Goal: Task Accomplishment & Management: Use online tool/utility

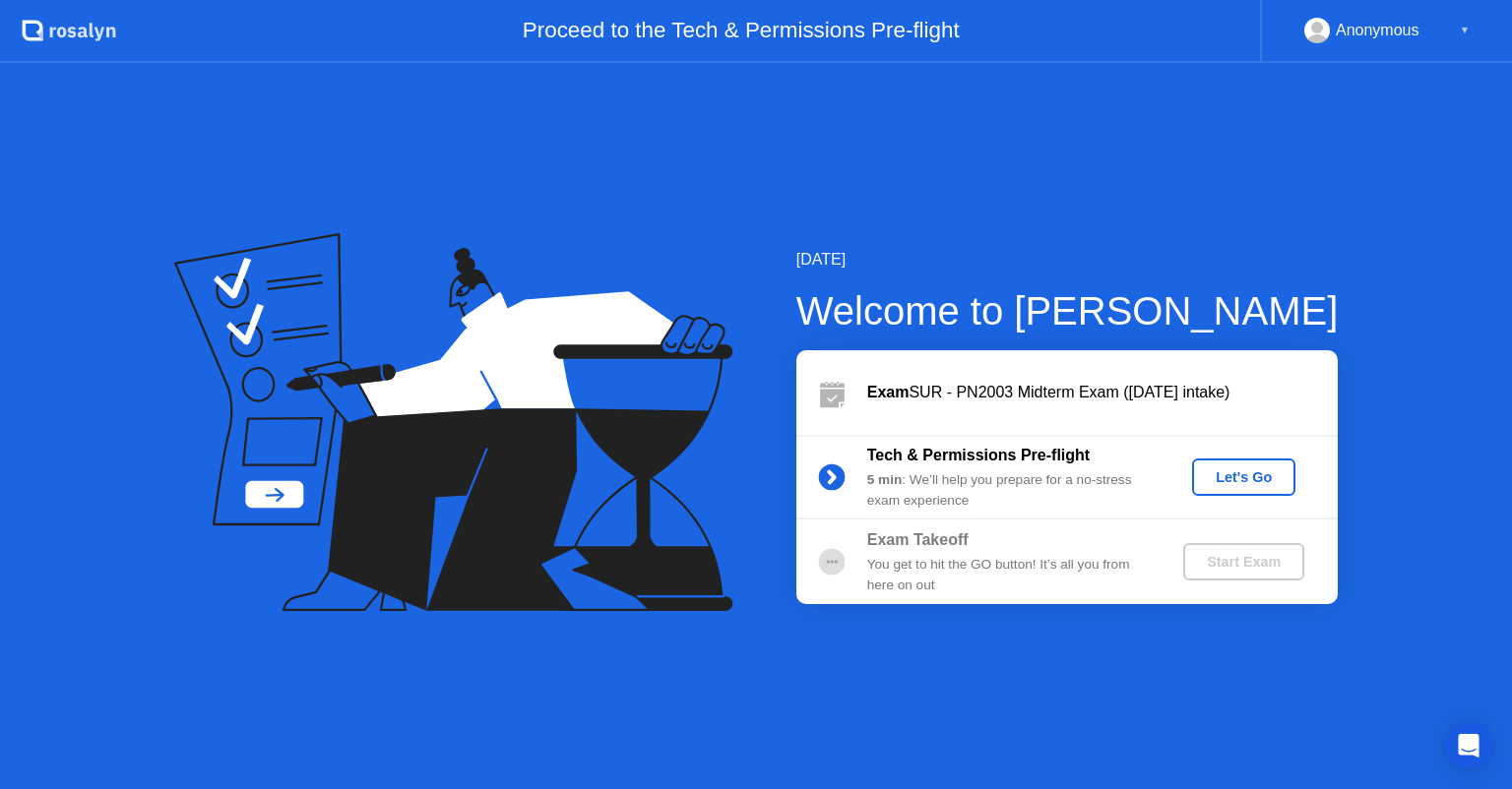
click at [1264, 482] on div "Let's Go" at bounding box center [1244, 477] width 87 height 16
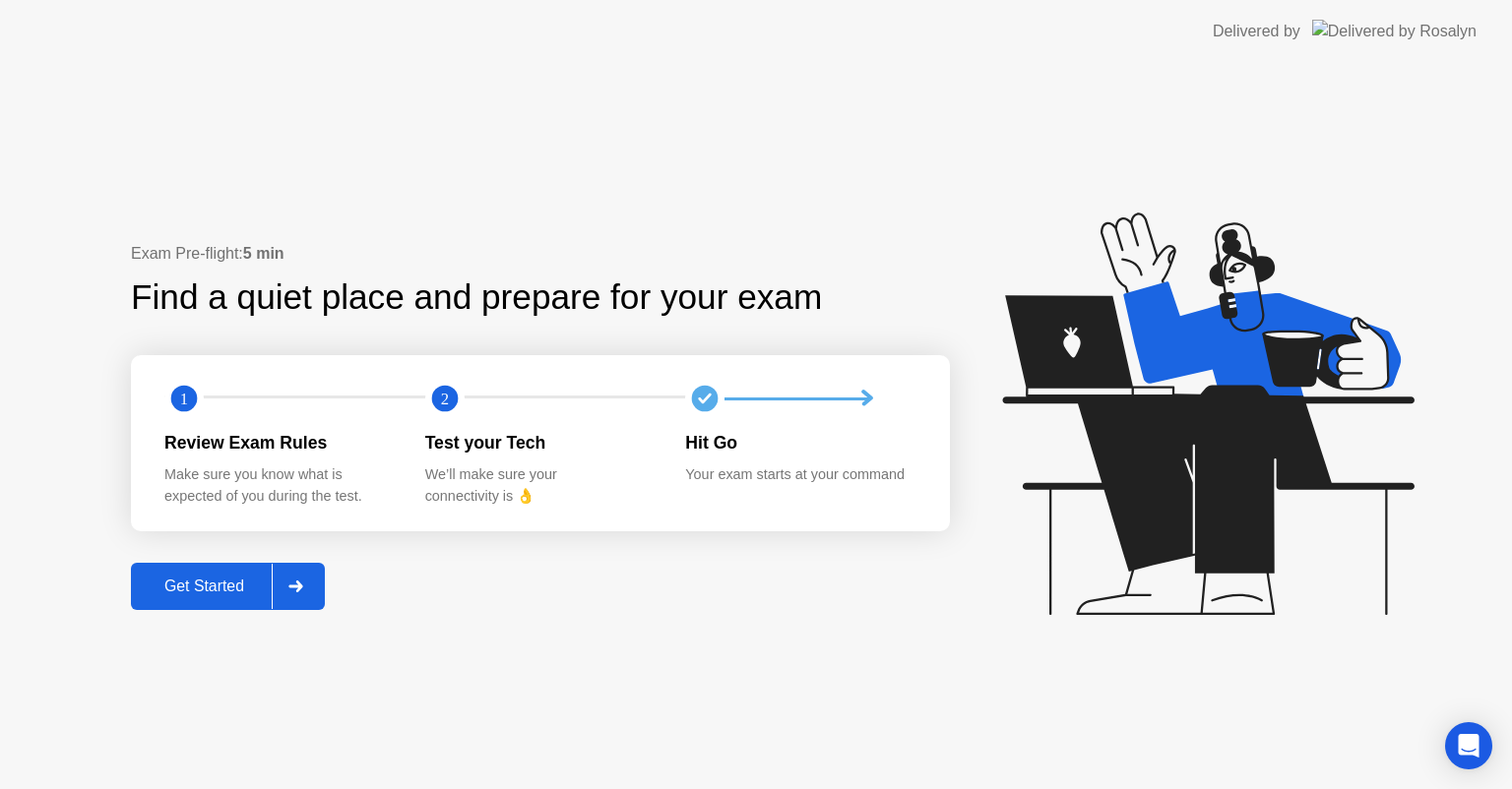
click at [266, 572] on button "Get Started" at bounding box center [228, 587] width 194 height 48
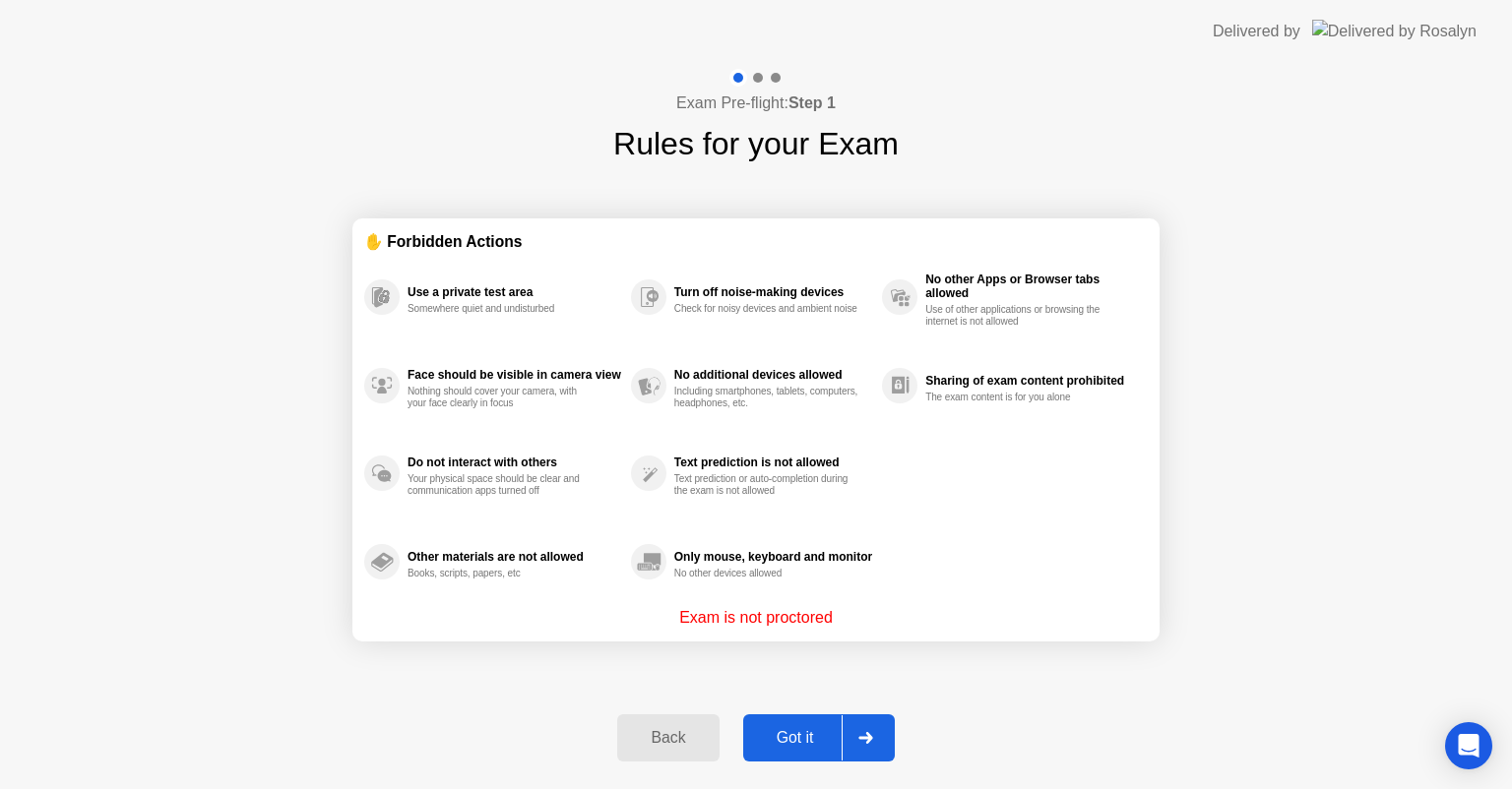
click at [796, 741] on div "Got it" at bounding box center [795, 738] width 92 height 18
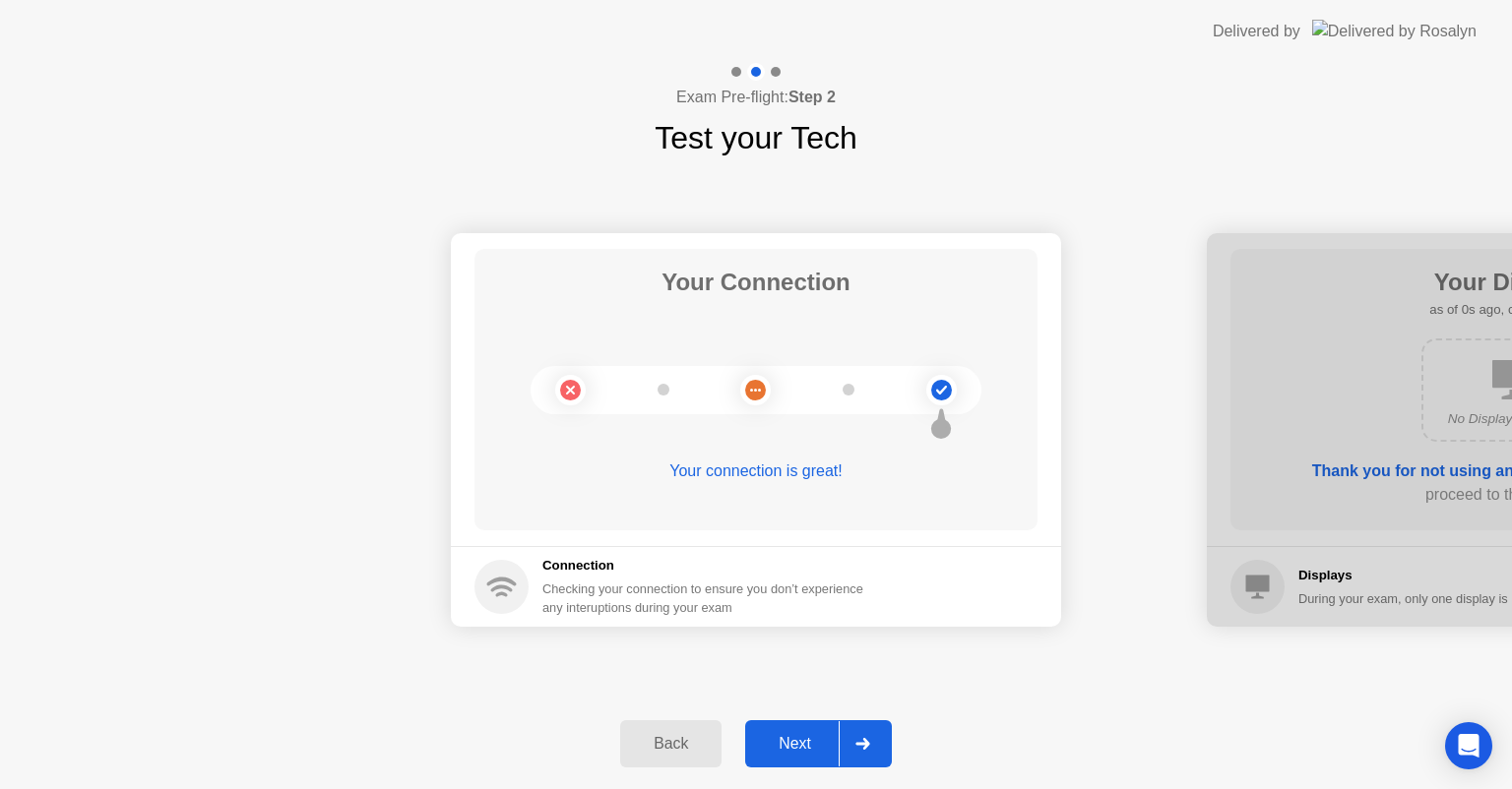
click at [796, 741] on div "Next" at bounding box center [795, 744] width 87 height 18
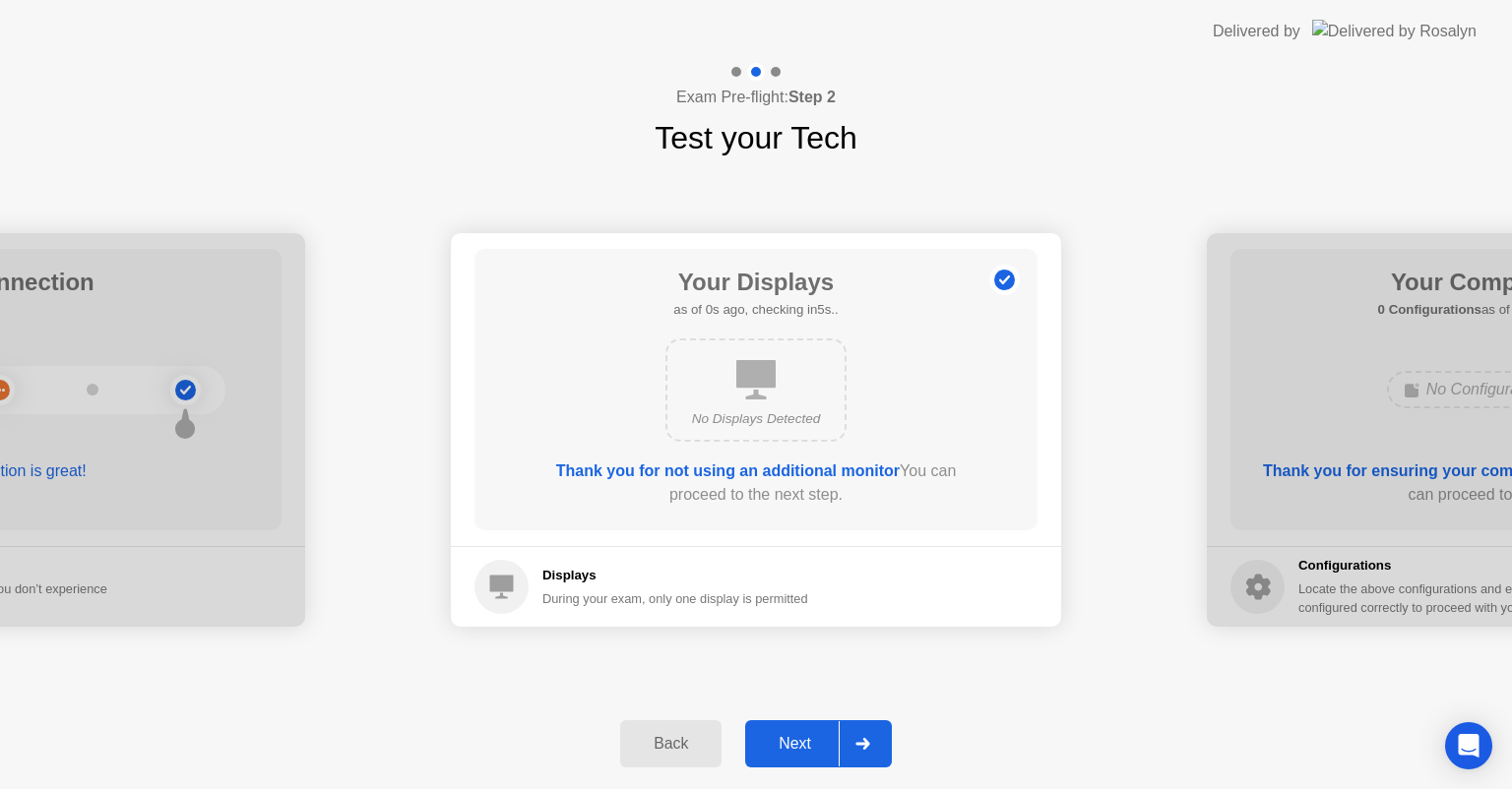
click at [796, 741] on div "Next" at bounding box center [795, 744] width 87 height 18
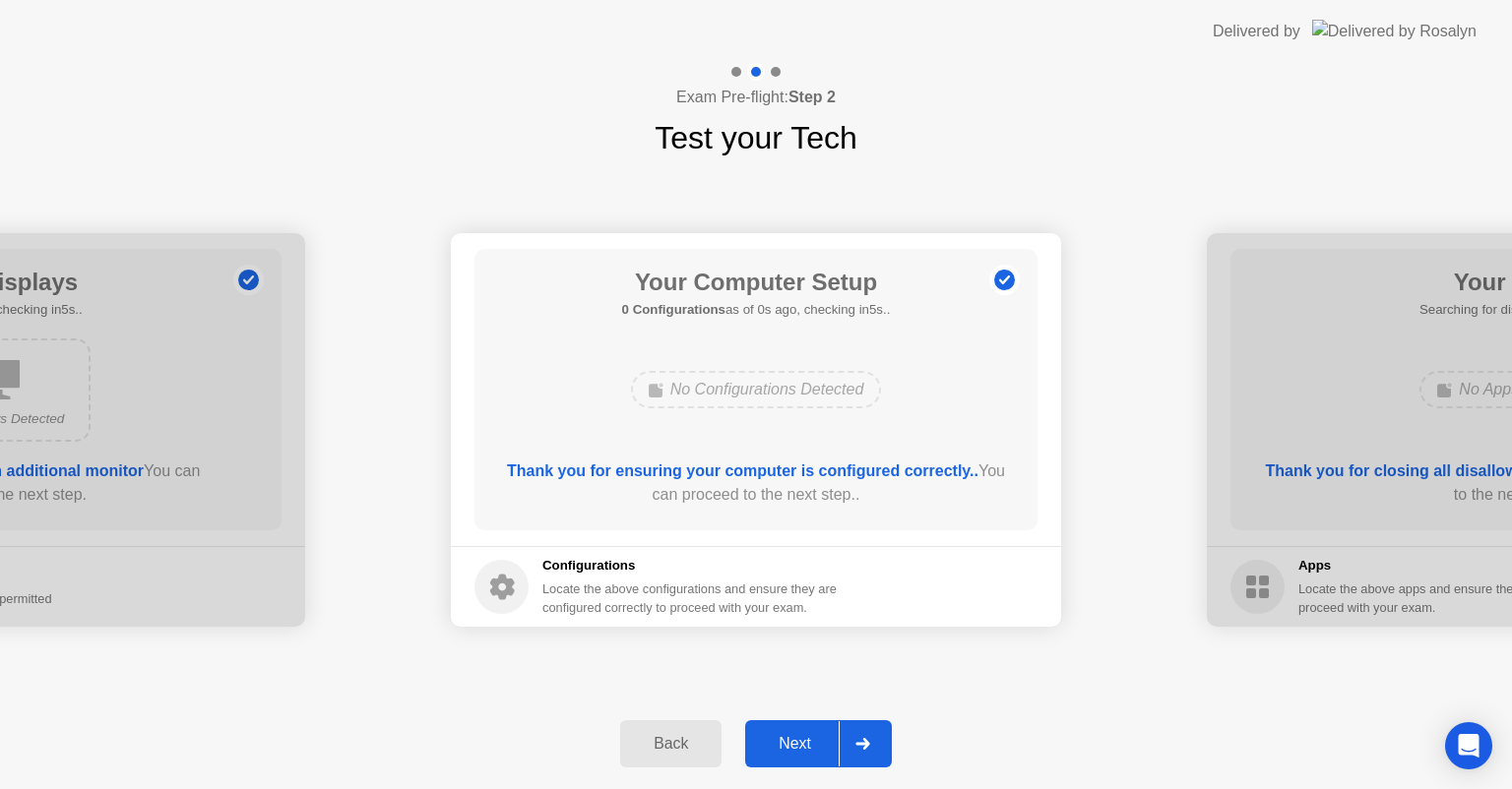
click at [796, 741] on div "Next" at bounding box center [795, 744] width 87 height 18
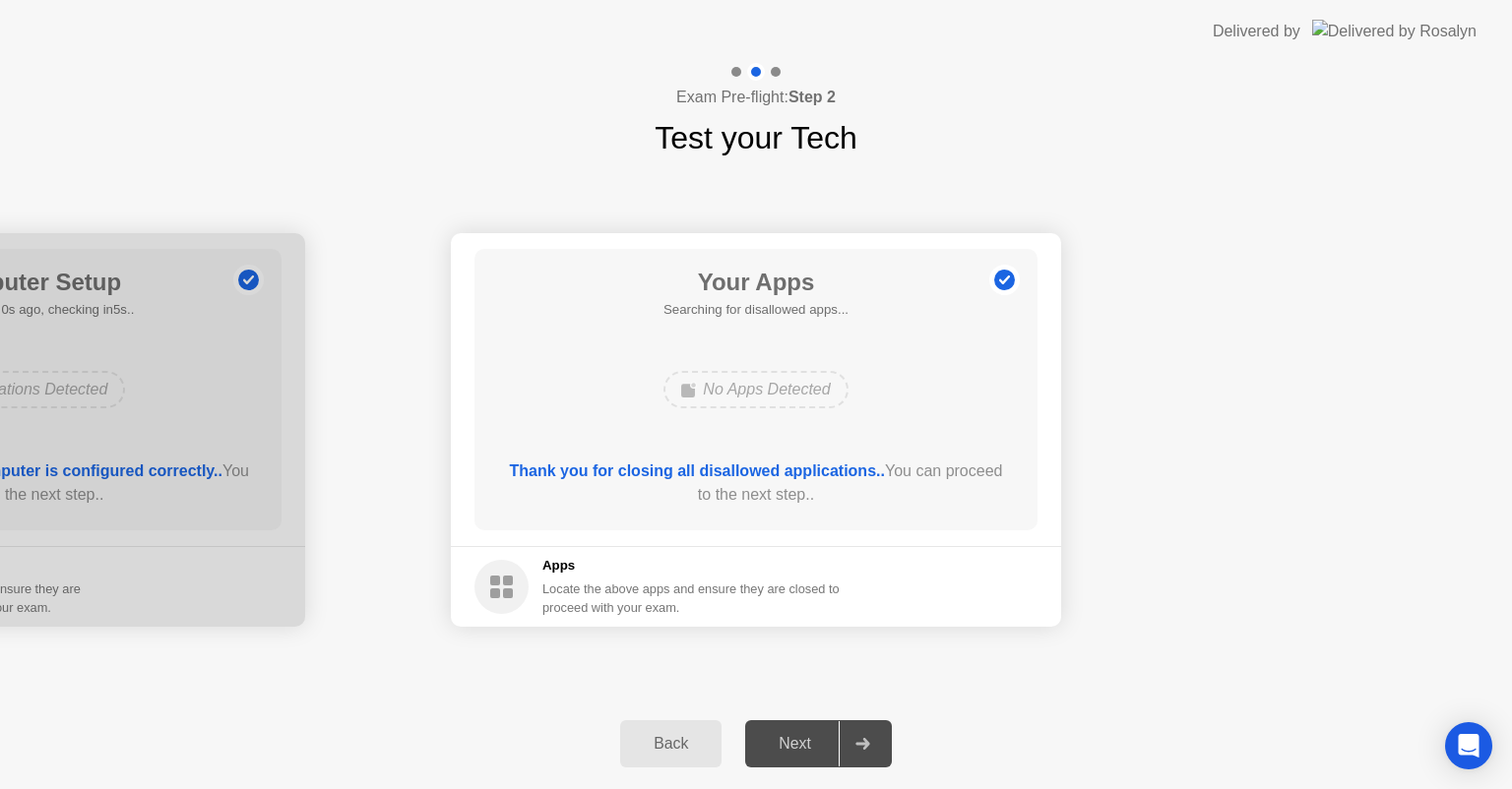
click at [796, 741] on div "Next" at bounding box center [795, 744] width 87 height 18
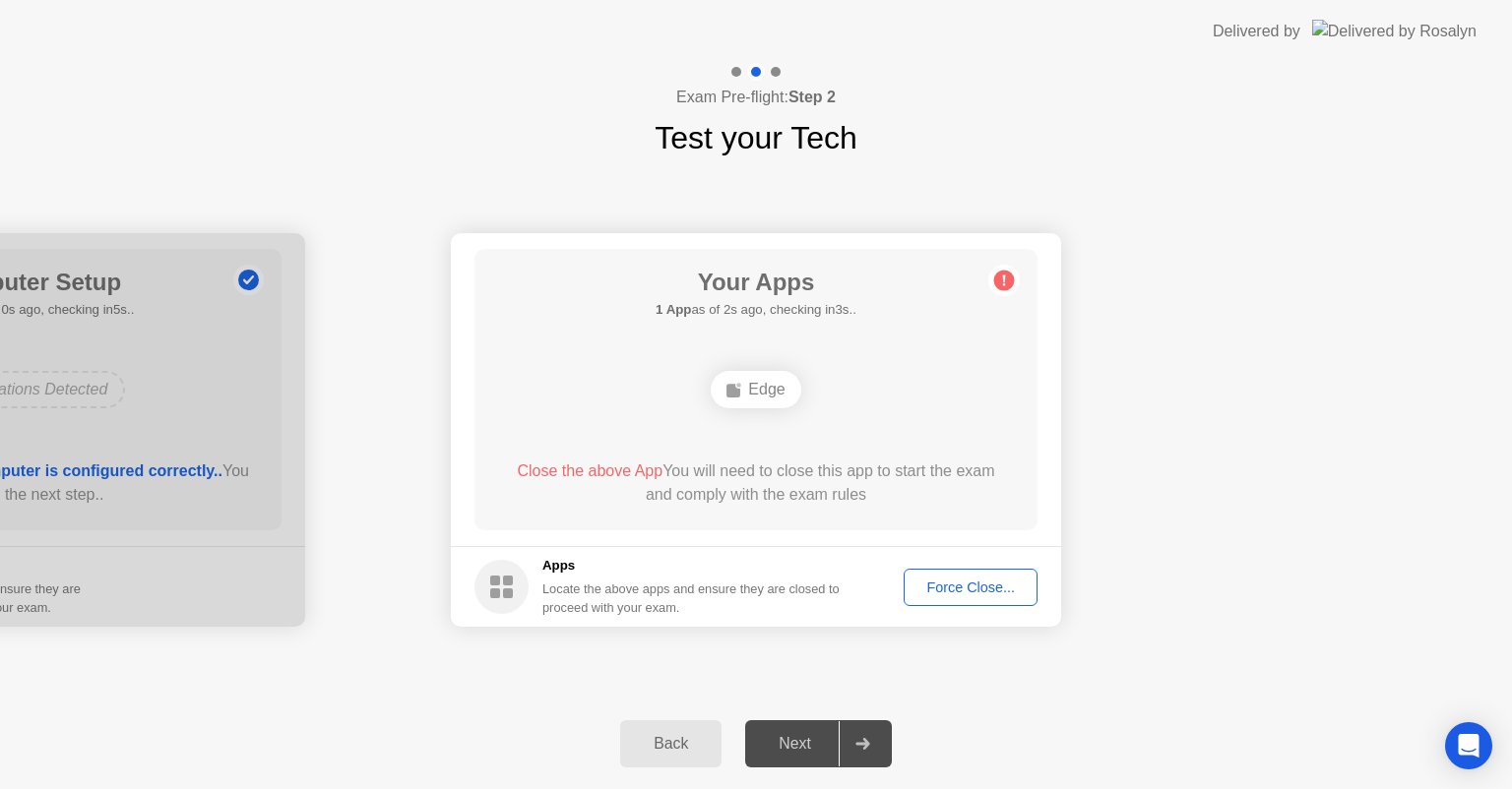
click at [951, 594] on div "Force Close..." at bounding box center [970, 587] width 120 height 16
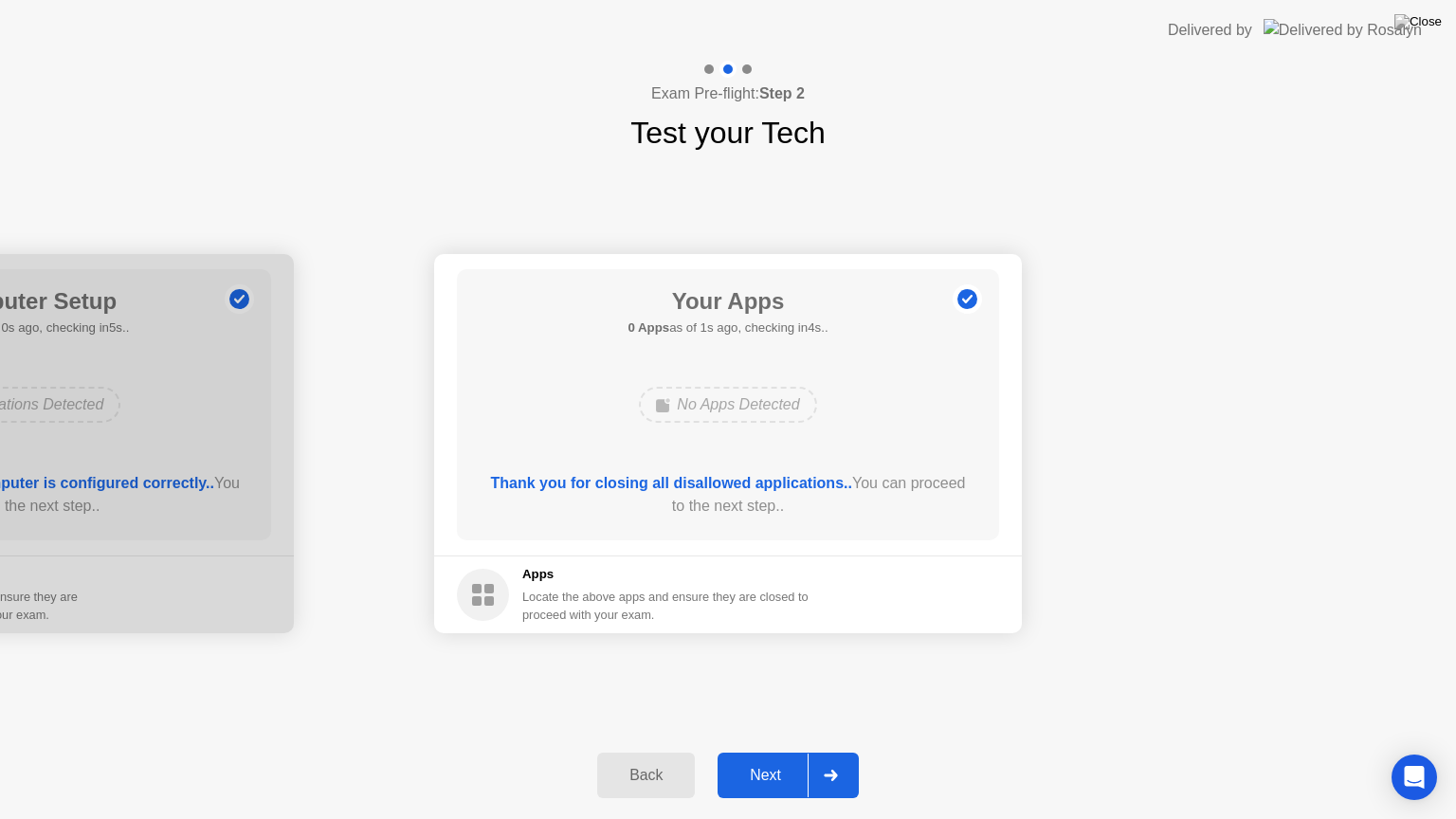
click at [744, 759] on div "Next" at bounding box center [766, 775] width 84 height 17
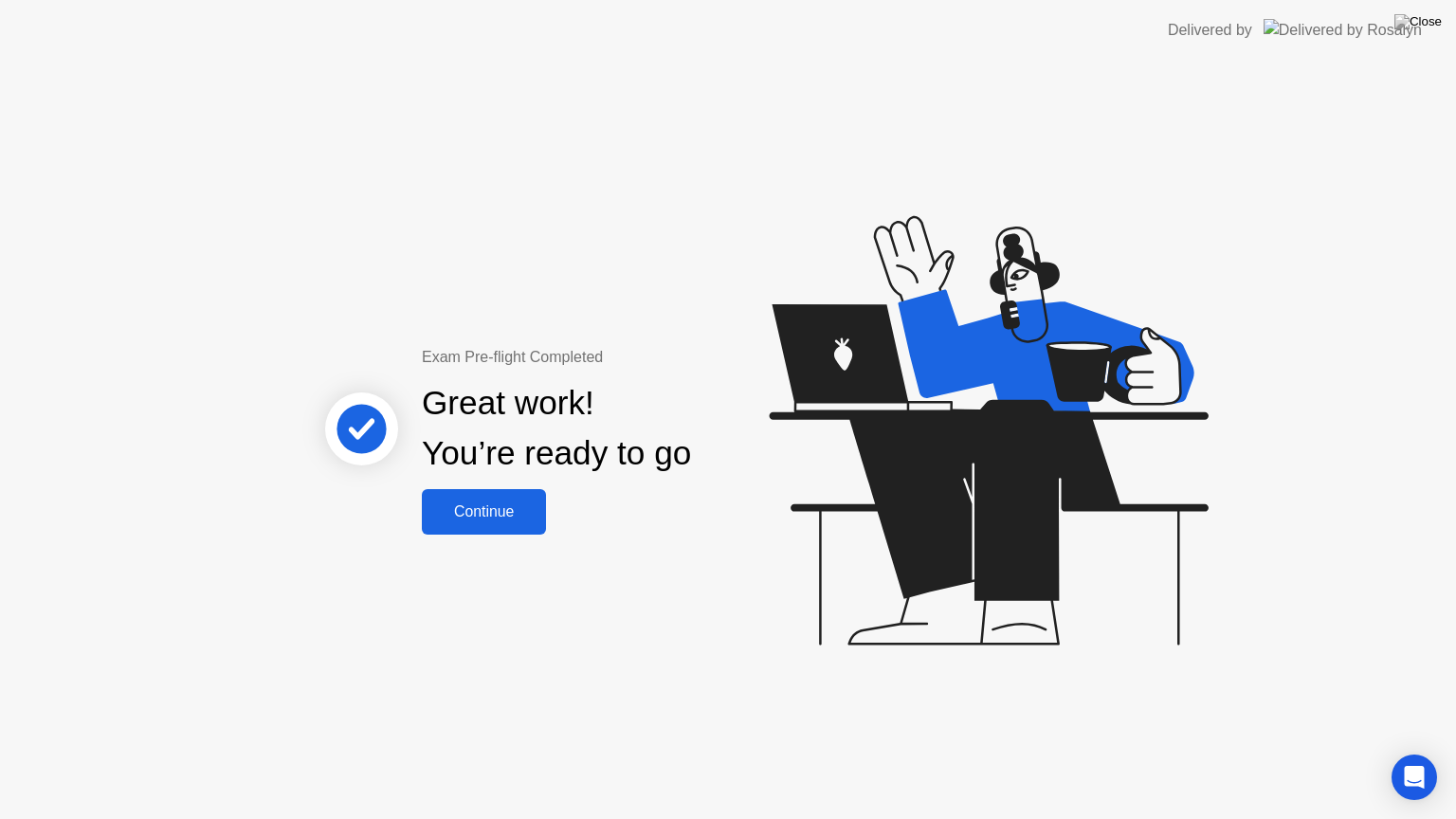
click at [452, 492] on button "Continue" at bounding box center [484, 512] width 124 height 46
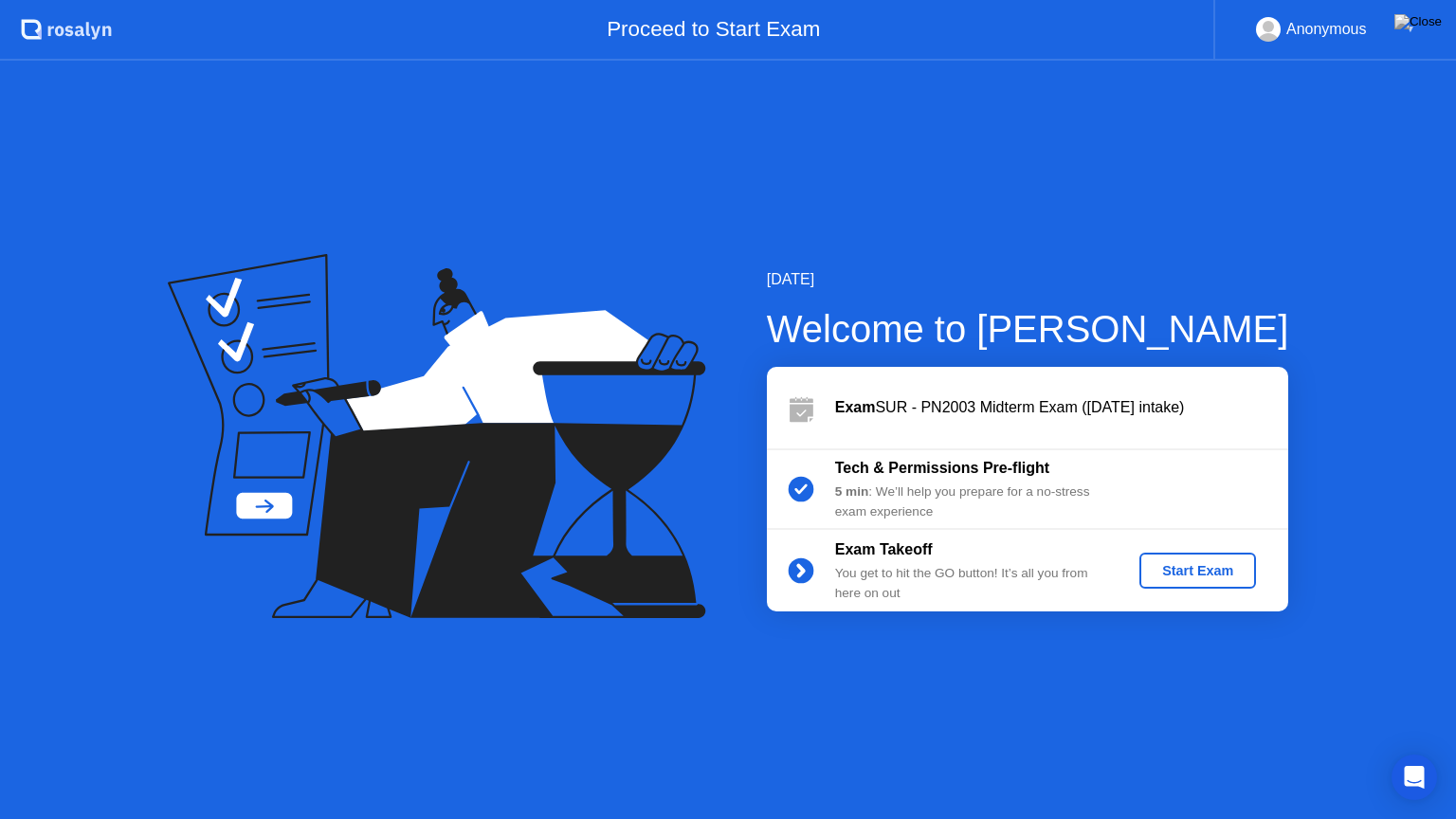
click at [1238, 571] on div "Start Exam" at bounding box center [1198, 570] width 101 height 15
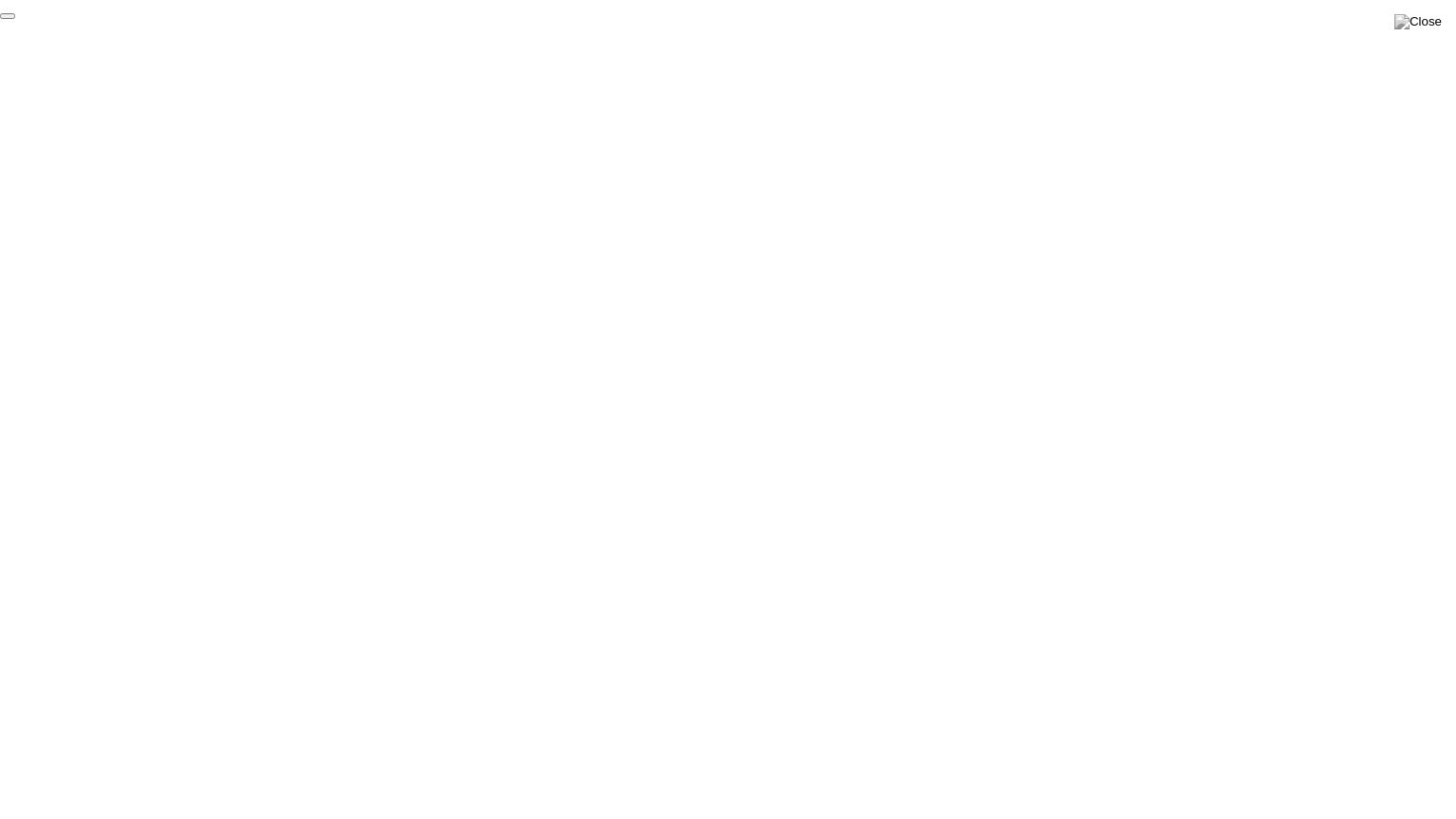
click div "End Proctoring Session"
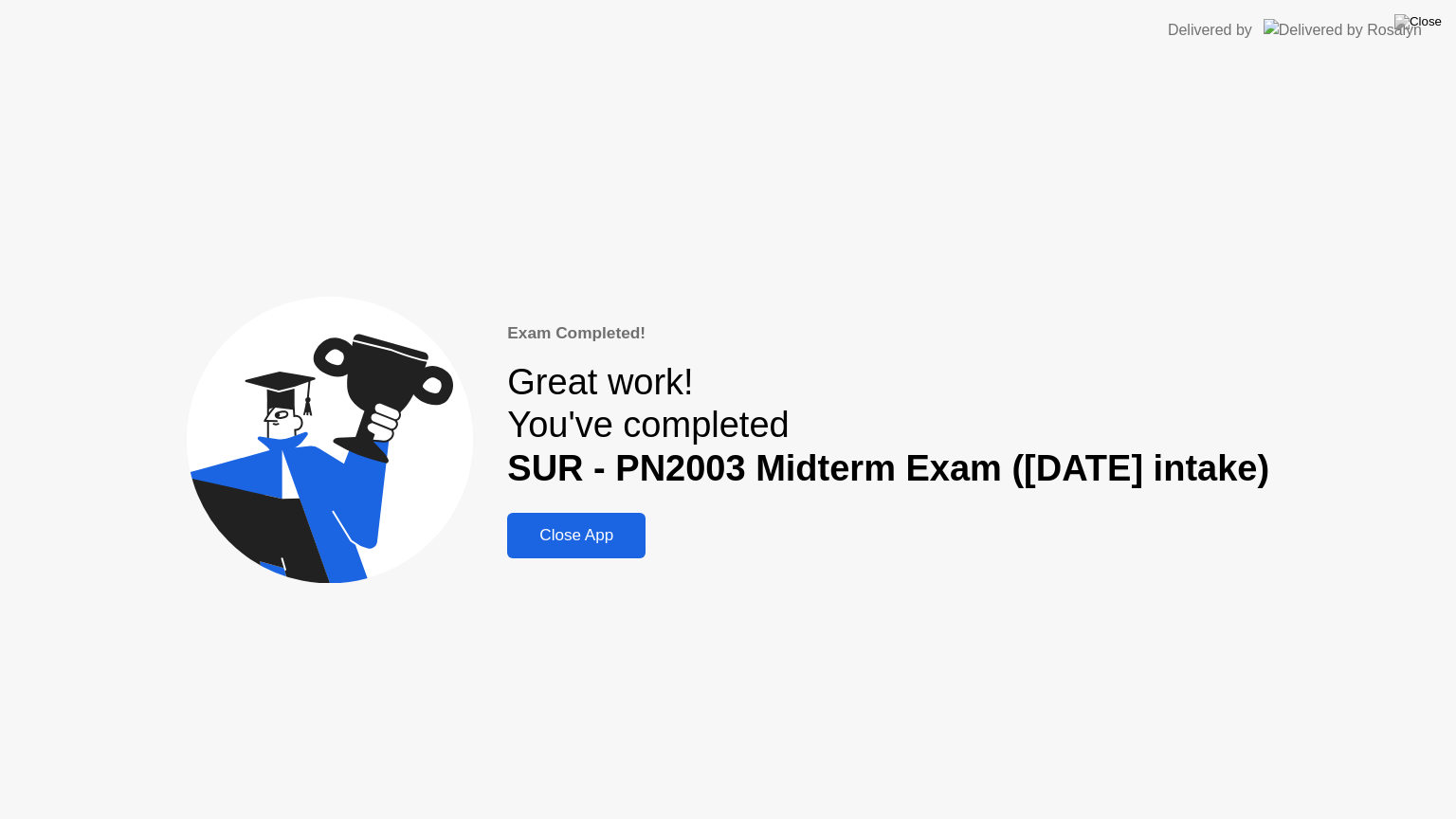
click at [544, 544] on div "Close App" at bounding box center [576, 536] width 127 height 19
